Goal: Information Seeking & Learning: Check status

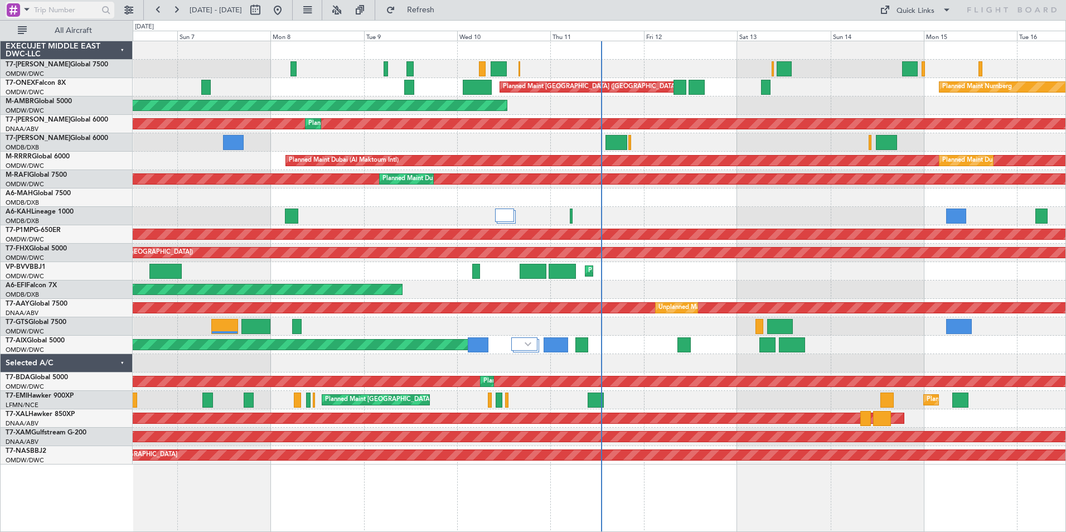
click at [28, 7] on span at bounding box center [26, 9] width 13 height 14
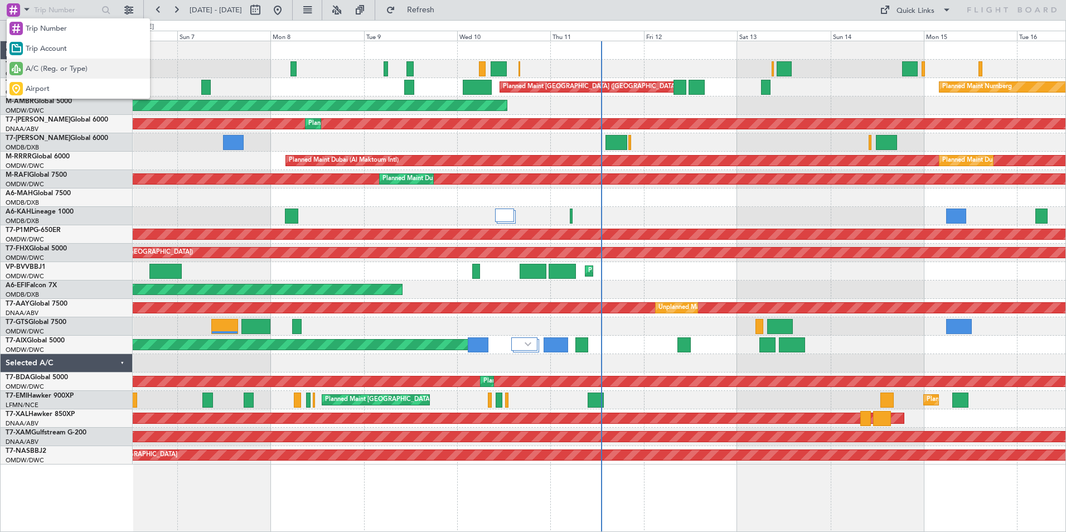
click at [41, 70] on span "A/C (Reg. or Type)" at bounding box center [57, 69] width 62 height 11
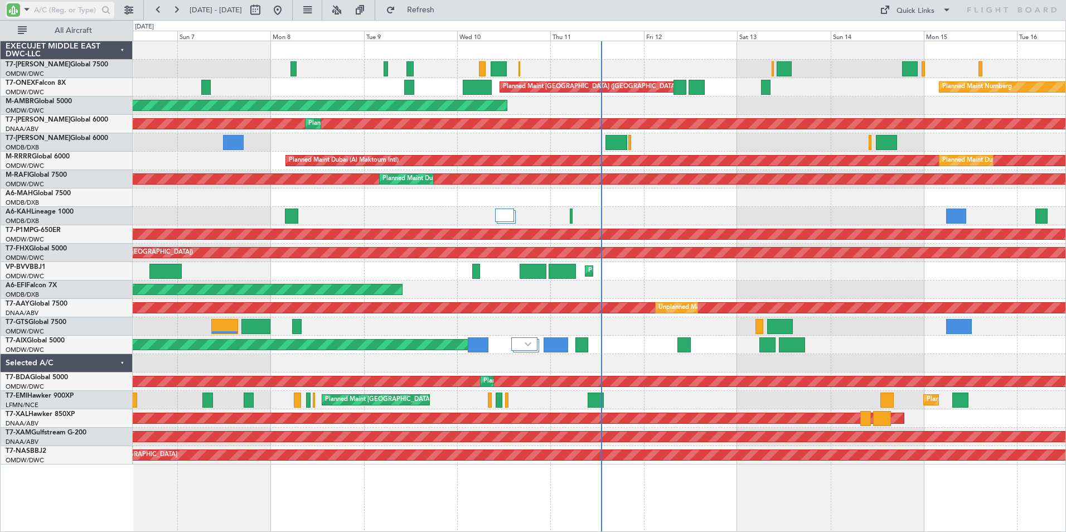
click at [62, 12] on input "text" at bounding box center [66, 10] width 64 height 17
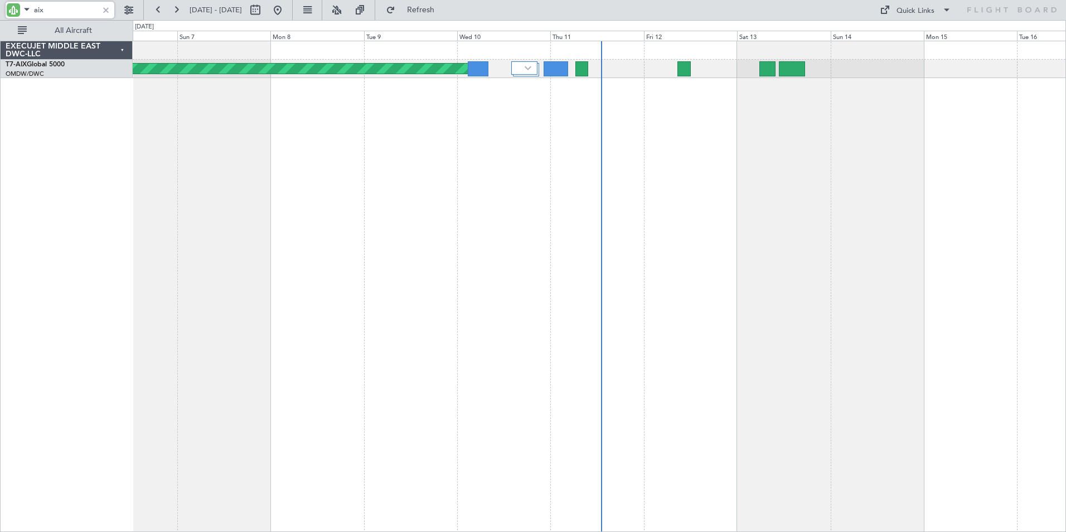
type input "aix"
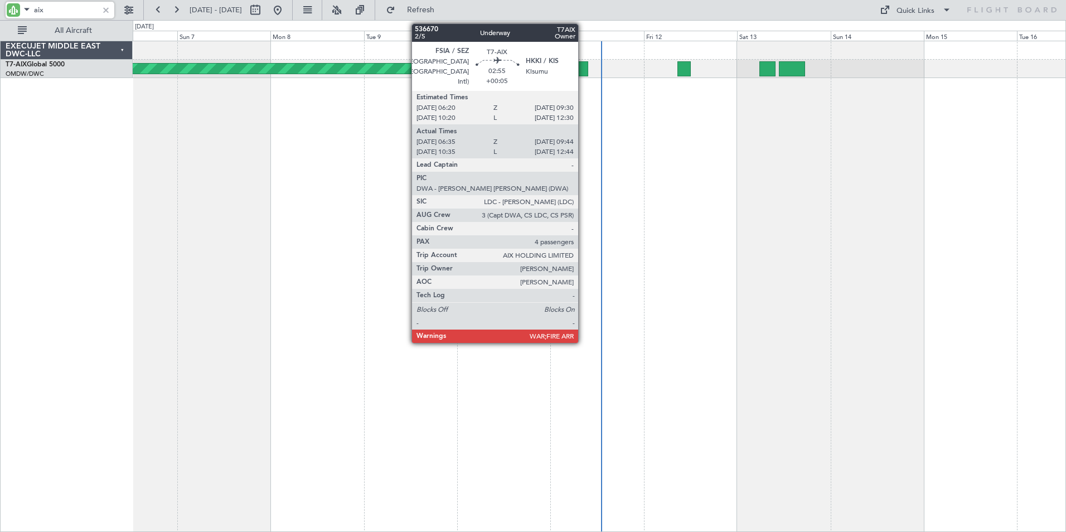
click at [583, 71] on div at bounding box center [581, 68] width 12 height 15
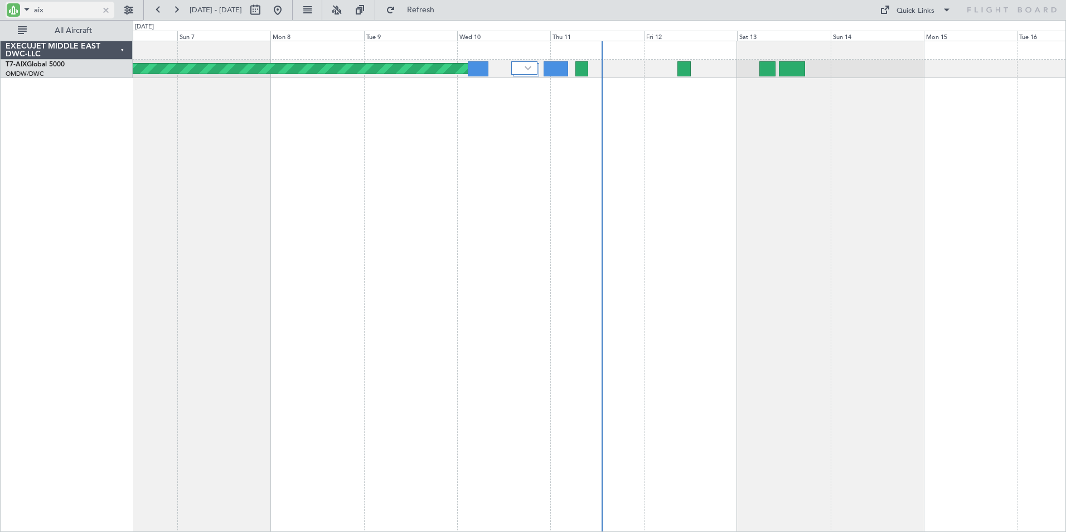
click at [104, 12] on div at bounding box center [106, 10] width 12 height 12
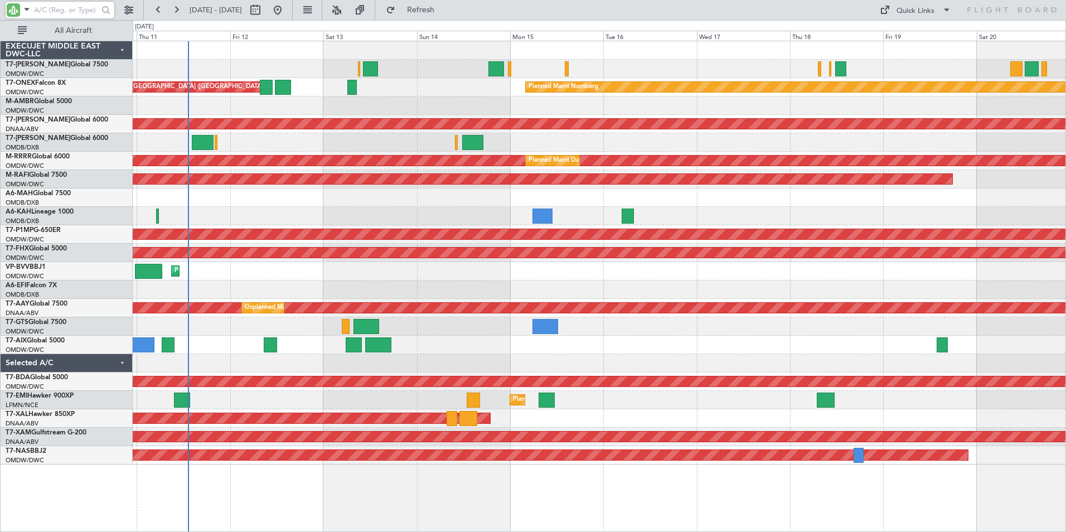
click at [369, 506] on div "Planned Maint Dubai (Al Maktoum Intl) Planned Maint Nurnberg Planned Maint [GEO…" at bounding box center [599, 286] width 933 height 491
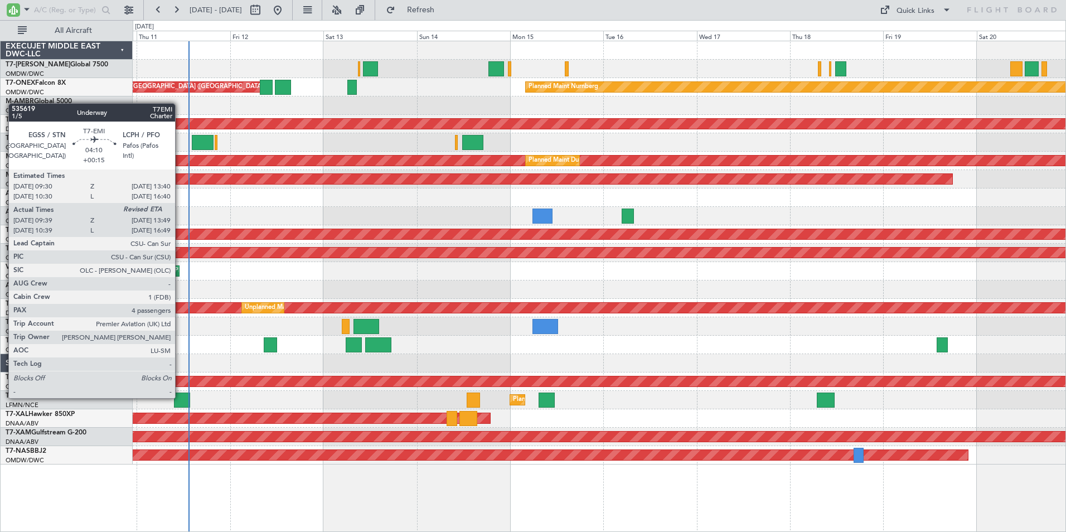
click at [180, 397] on div at bounding box center [182, 400] width 17 height 15
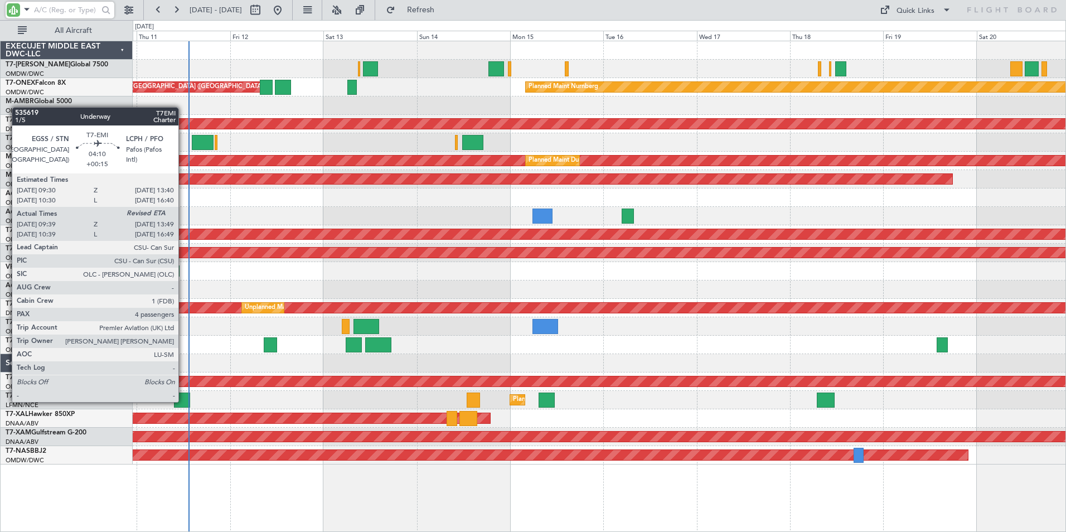
click at [183, 401] on div at bounding box center [182, 400] width 17 height 15
